Goal: Information Seeking & Learning: Learn about a topic

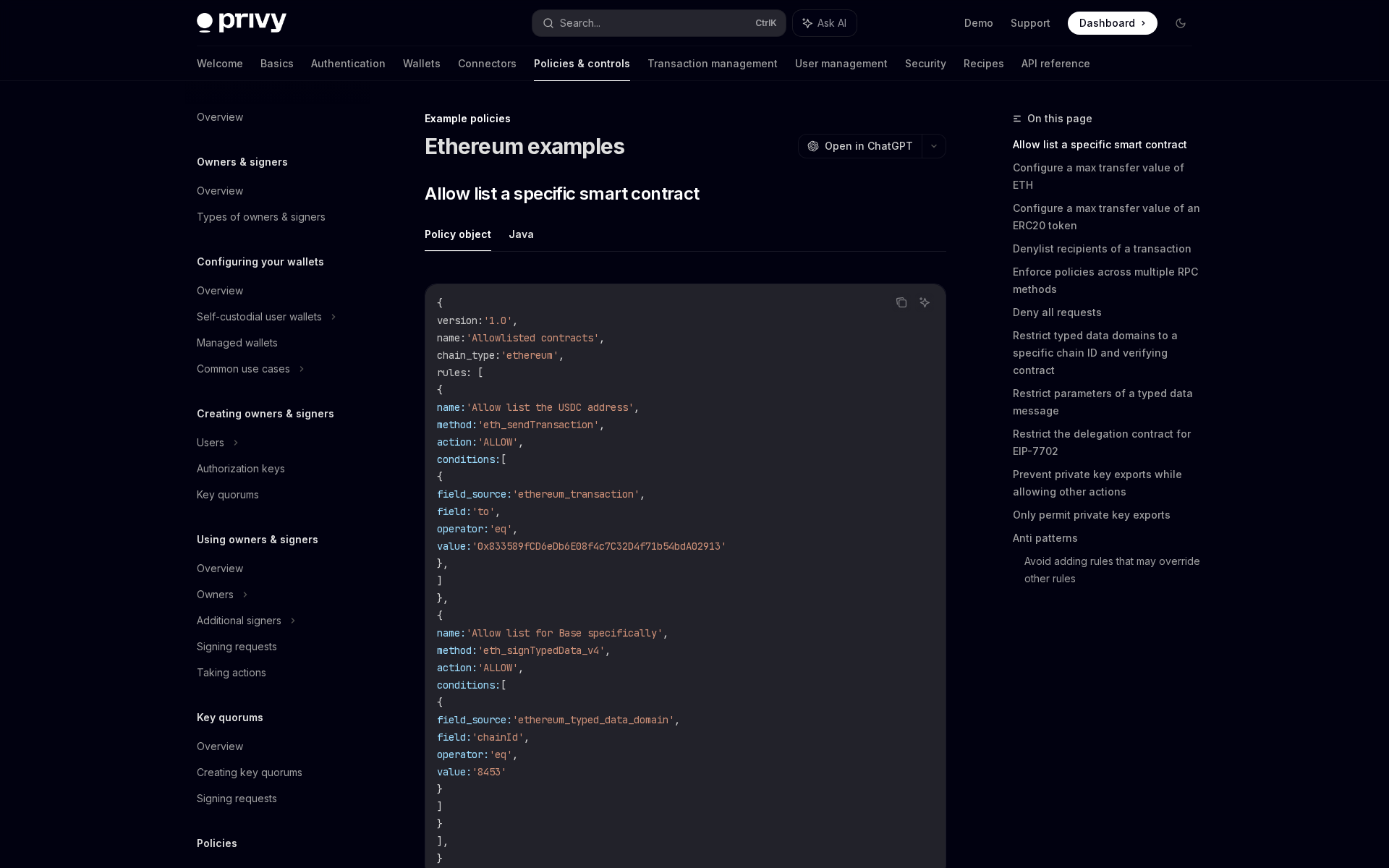
scroll to position [203, 0]
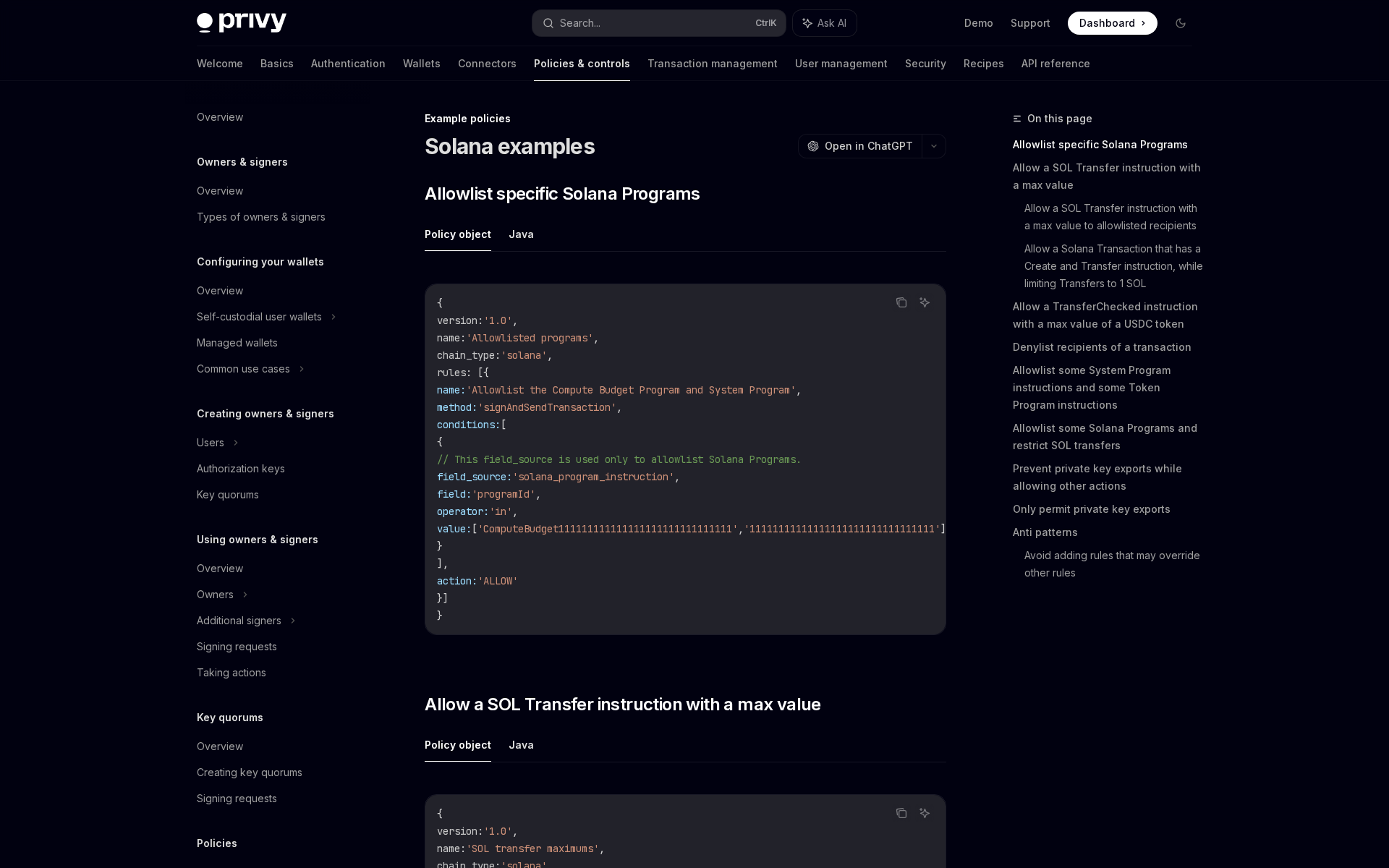
scroll to position [203, 0]
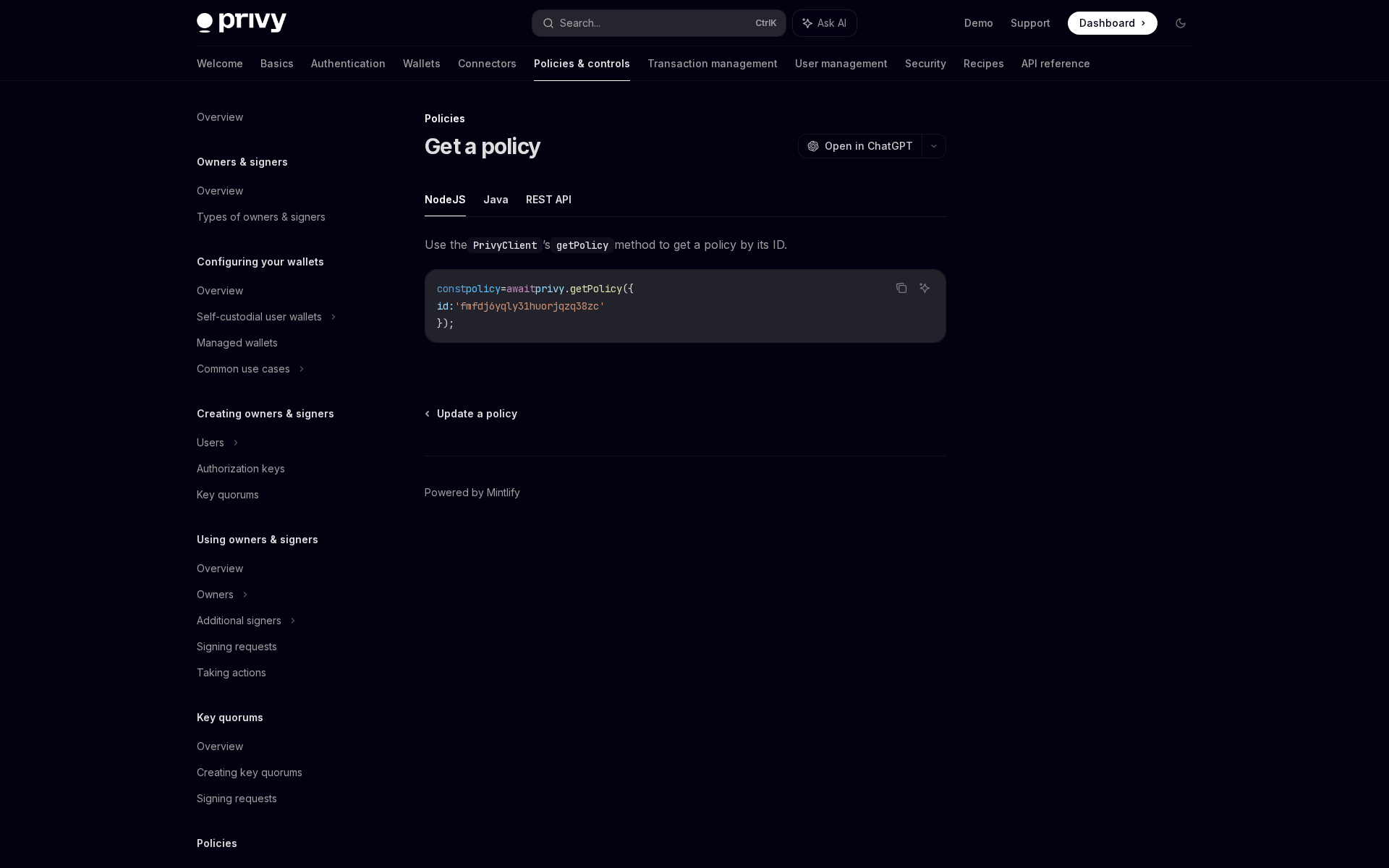
scroll to position [150, 0]
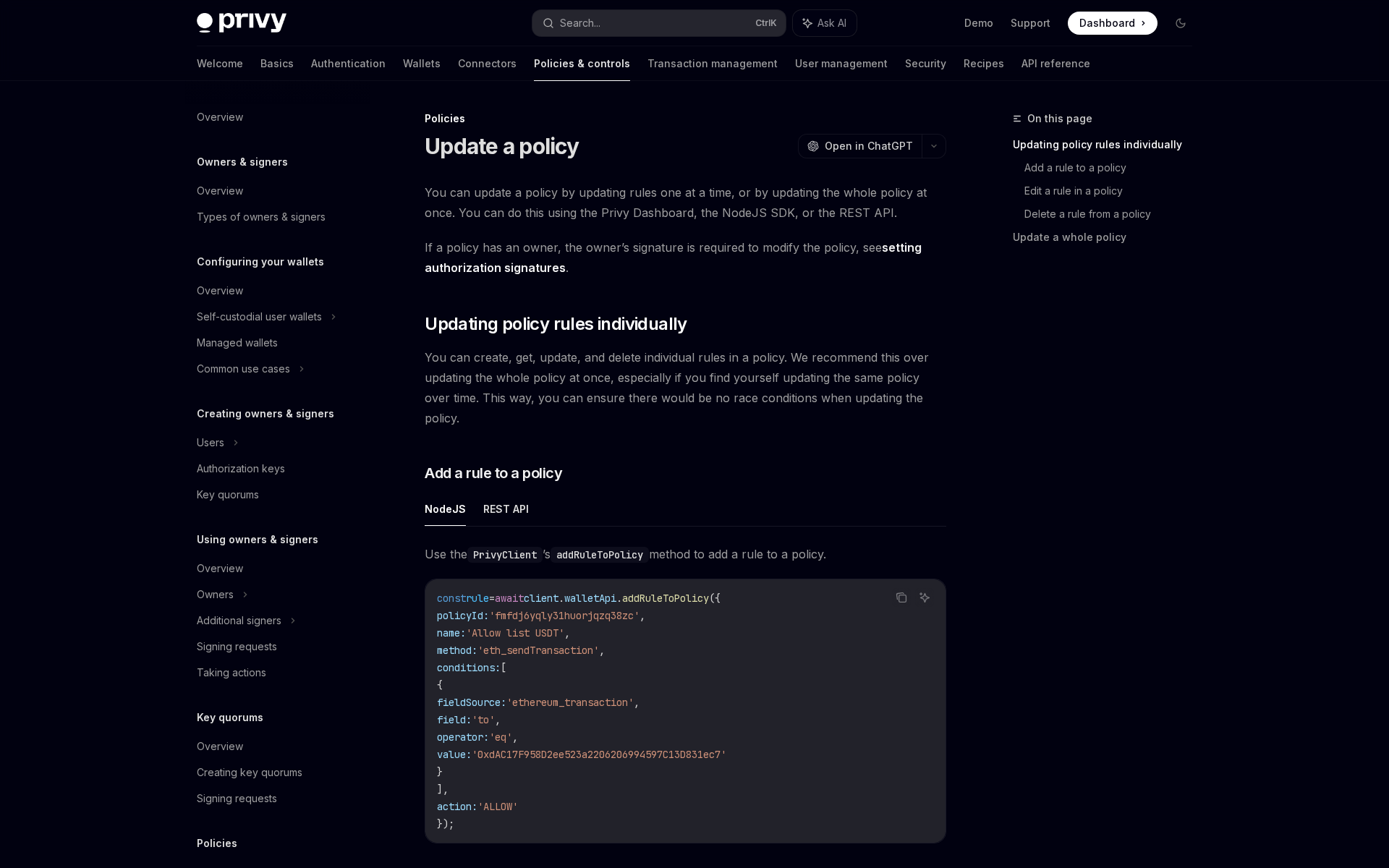
scroll to position [150, 0]
